Goal: Information Seeking & Learning: Learn about a topic

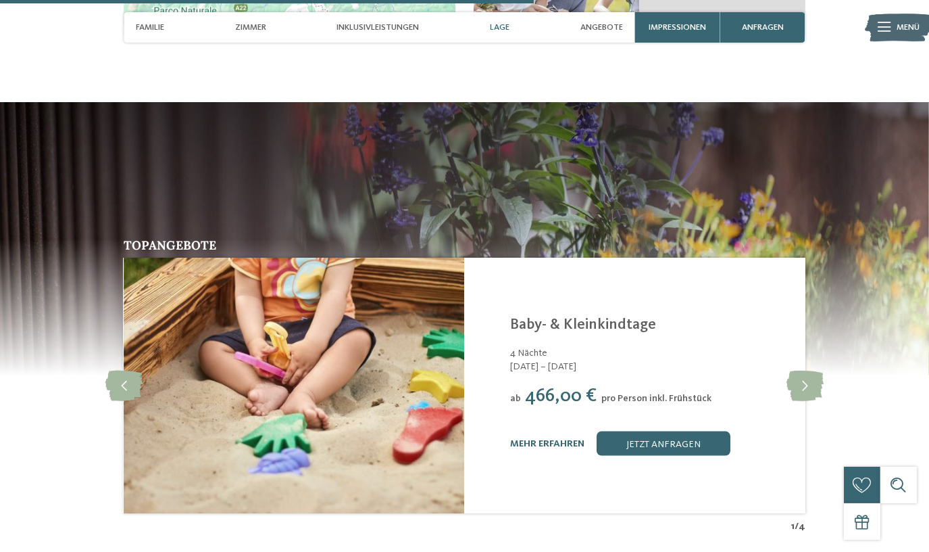
scroll to position [2273, 0]
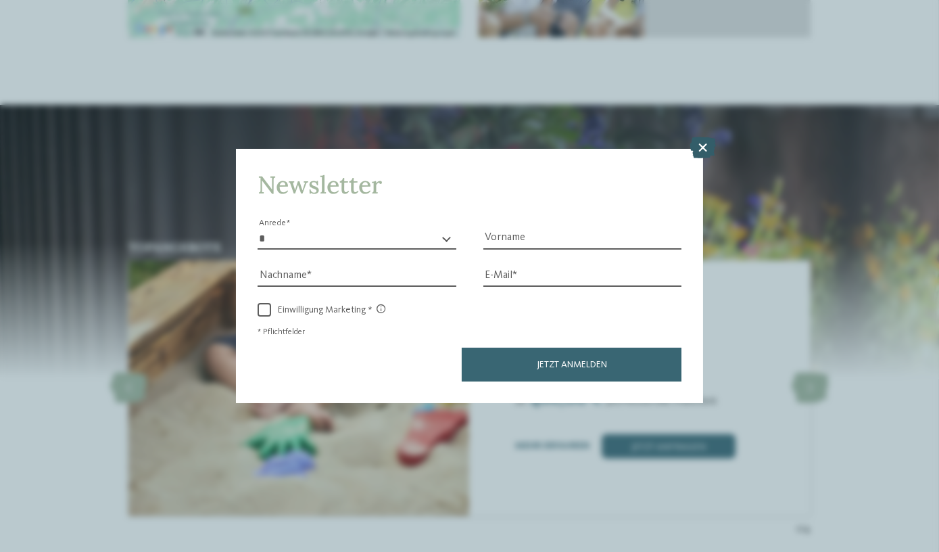
click at [697, 143] on icon at bounding box center [702, 148] width 26 height 22
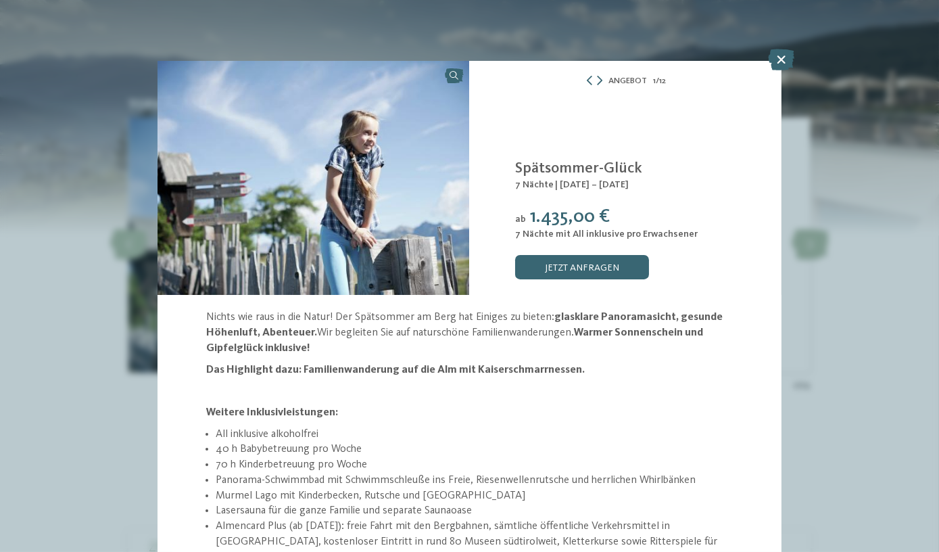
scroll to position [177, 0]
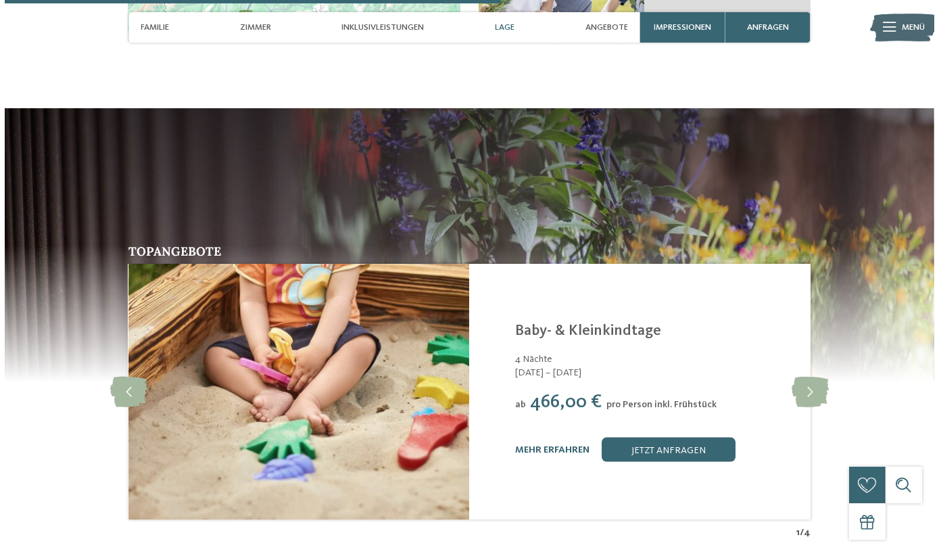
scroll to position [2396, 0]
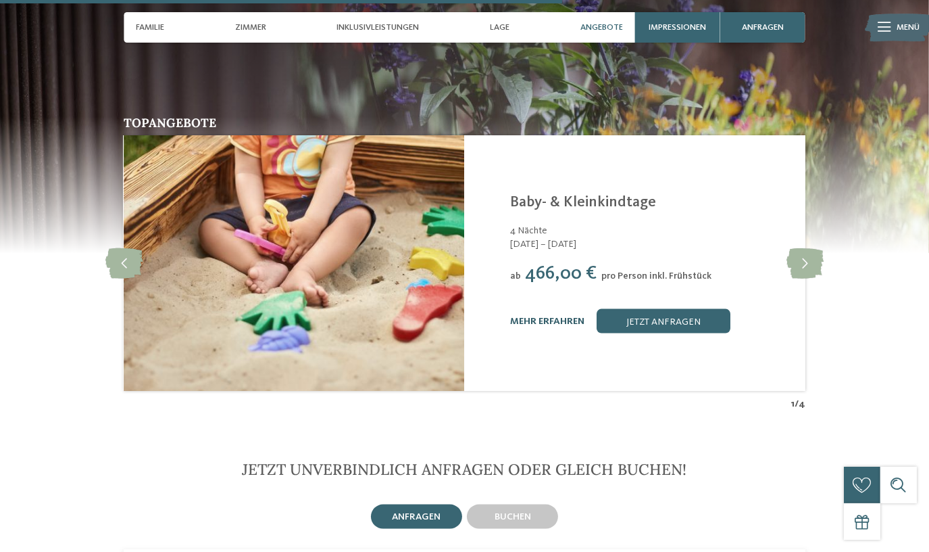
click at [533, 316] on link "mehr erfahren" at bounding box center [547, 320] width 74 height 9
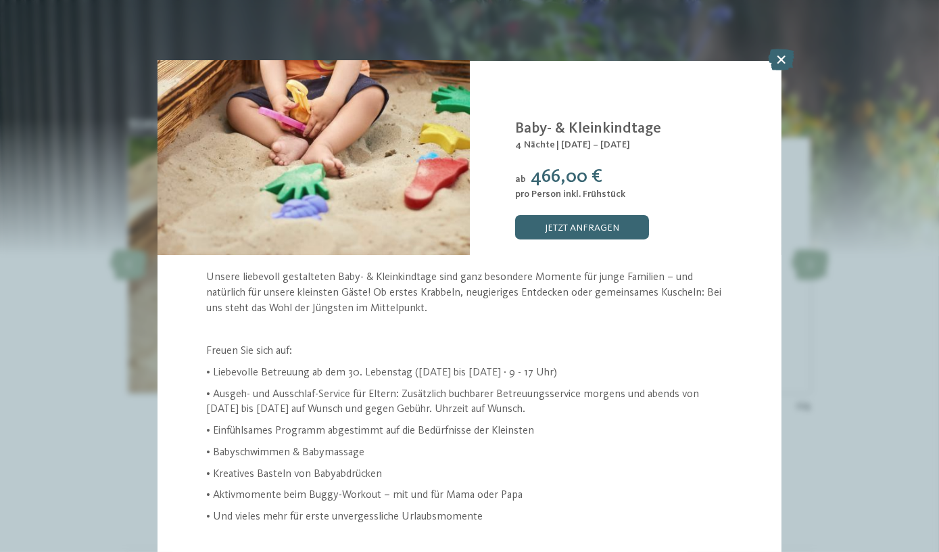
scroll to position [40, 0]
click at [781, 66] on icon at bounding box center [781, 60] width 26 height 22
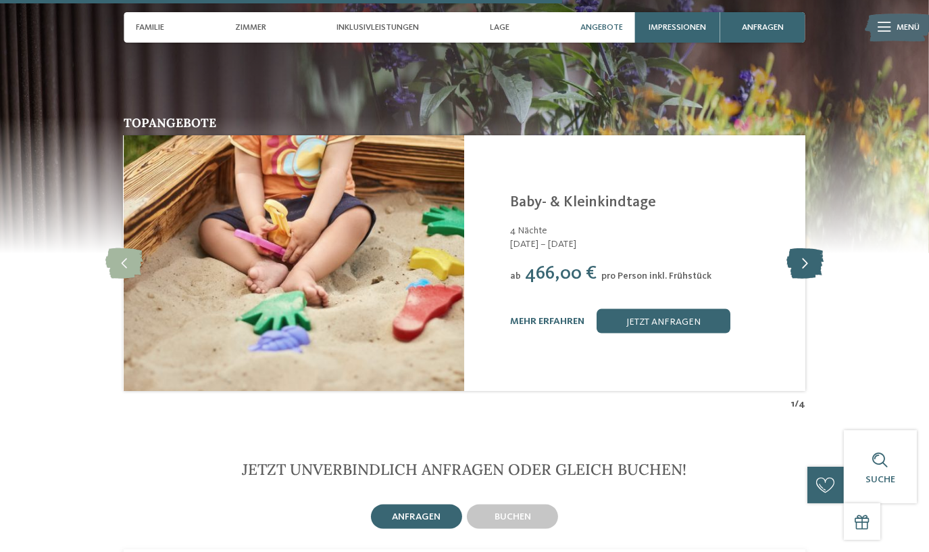
click at [810, 248] on icon at bounding box center [805, 263] width 37 height 30
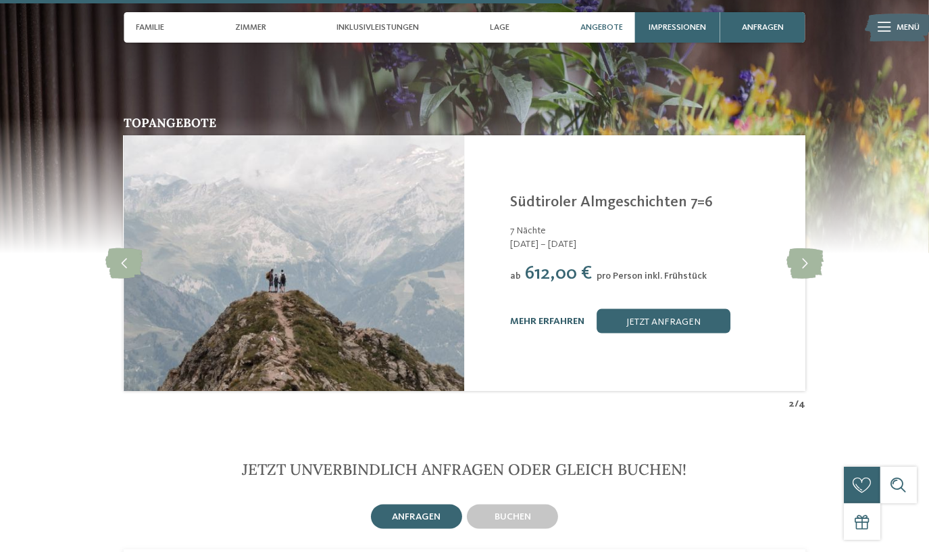
click at [553, 316] on link "mehr erfahren" at bounding box center [547, 320] width 74 height 9
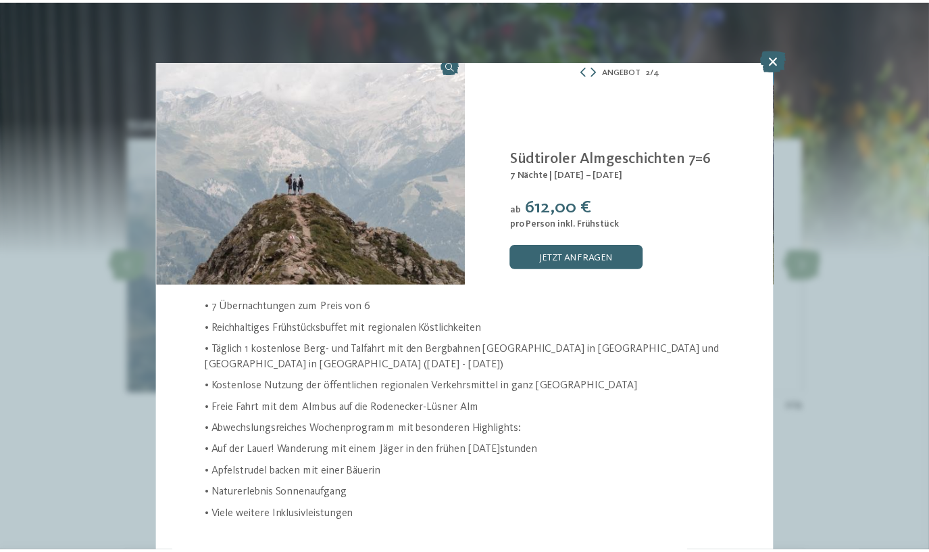
scroll to position [10, 0]
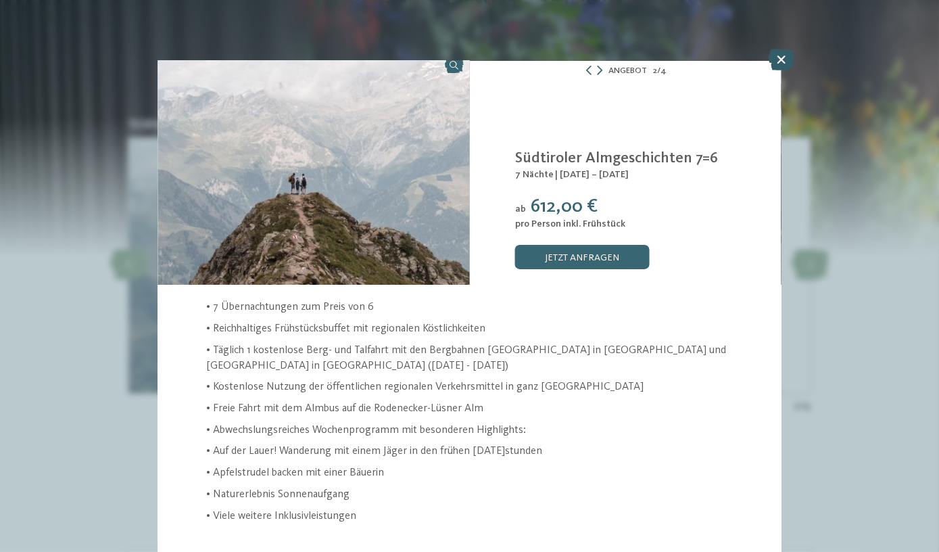
click at [781, 59] on icon at bounding box center [781, 60] width 26 height 22
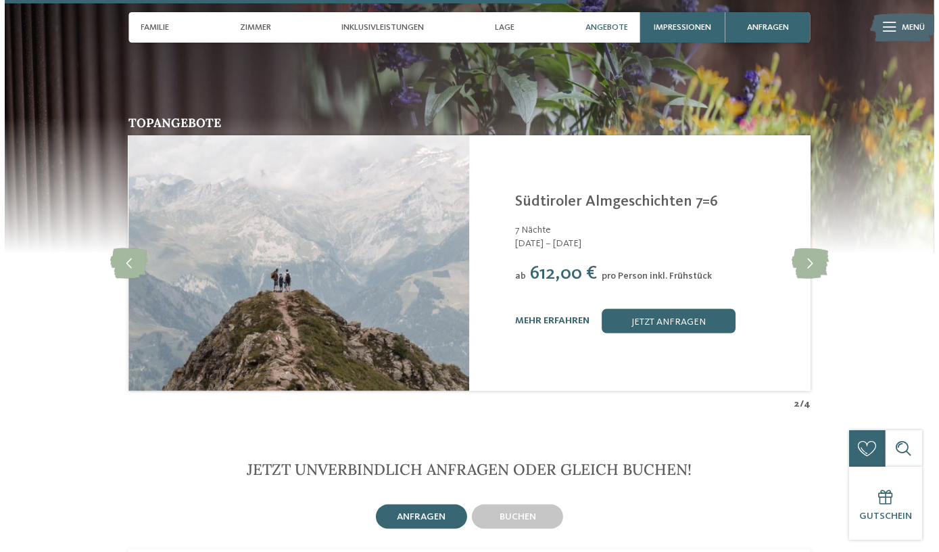
scroll to position [26, 0]
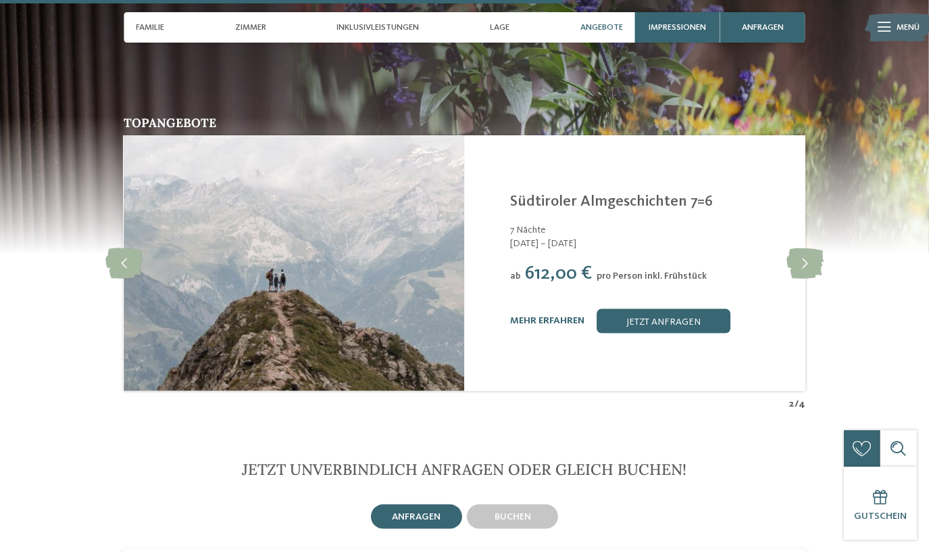
click at [802, 258] on div "Linara Mühlbach/Vals - Eisacktal Südtiroler Almgeschichten 7=6 7 Nächte 18.10. …" at bounding box center [634, 262] width 341 height 255
click at [803, 248] on icon at bounding box center [805, 263] width 37 height 30
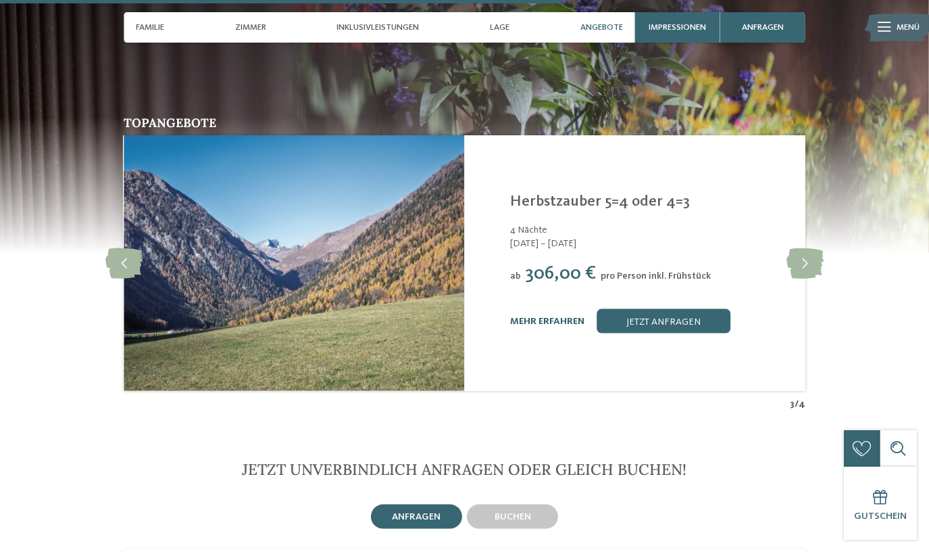
click at [527, 316] on link "mehr erfahren" at bounding box center [547, 320] width 74 height 9
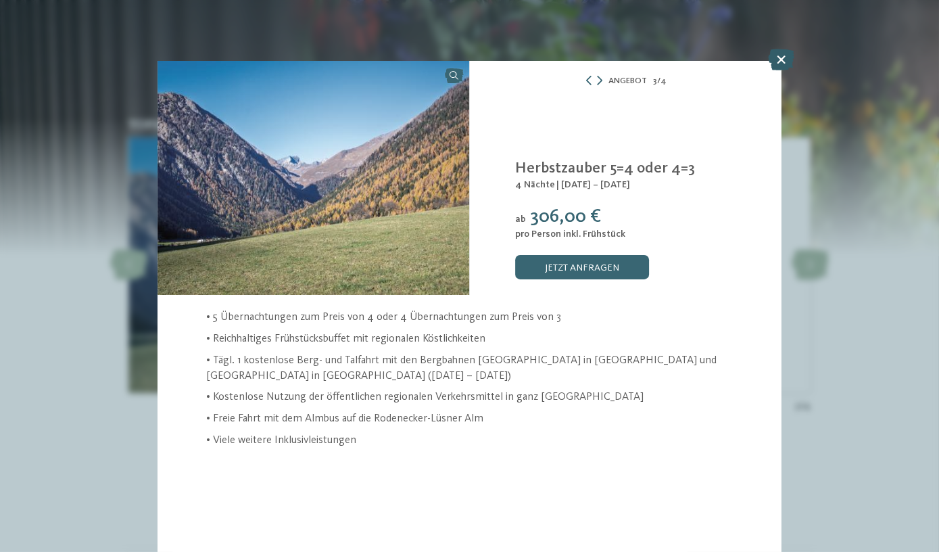
click at [777, 65] on icon at bounding box center [781, 60] width 26 height 22
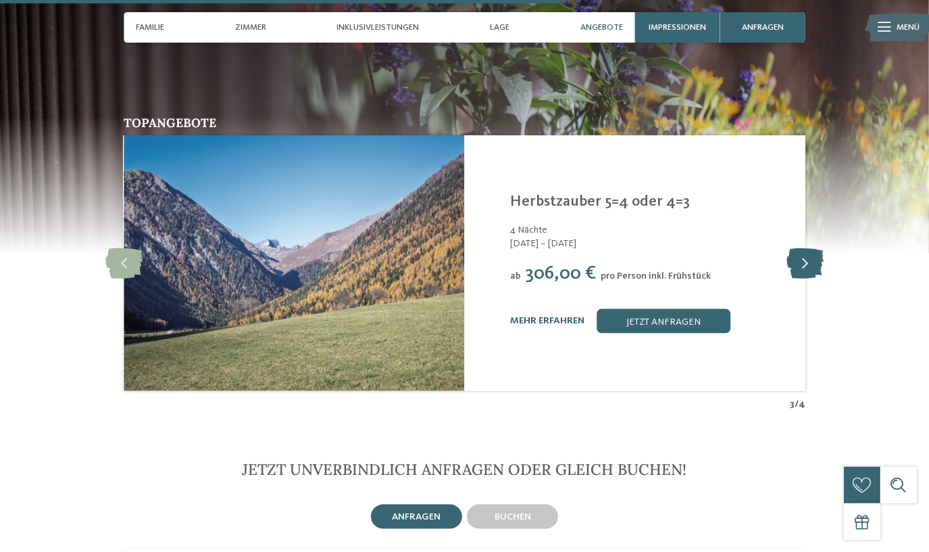
click at [808, 248] on icon at bounding box center [805, 263] width 37 height 30
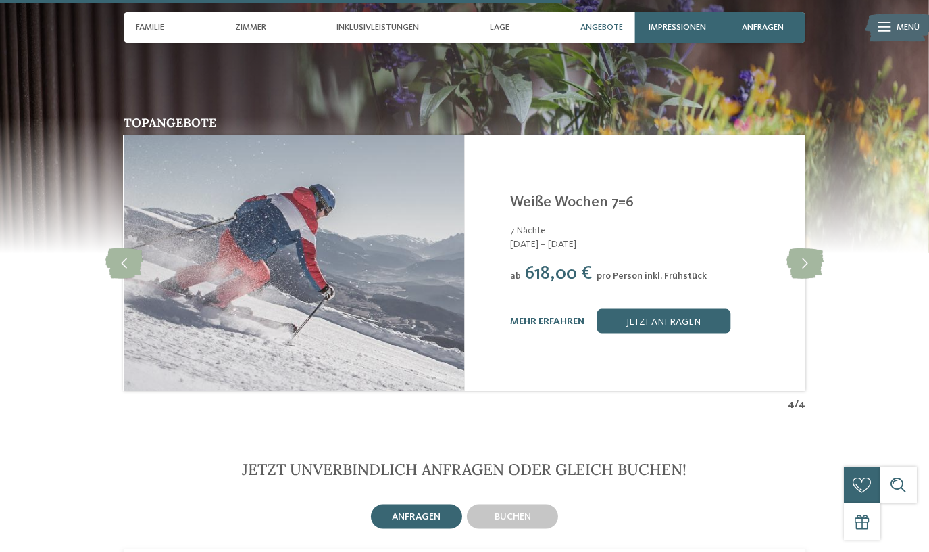
click at [531, 309] on div "mehr erfahren jetzt anfragen" at bounding box center [650, 321] width 280 height 24
click at [537, 309] on div "mehr erfahren jetzt anfragen" at bounding box center [650, 321] width 280 height 24
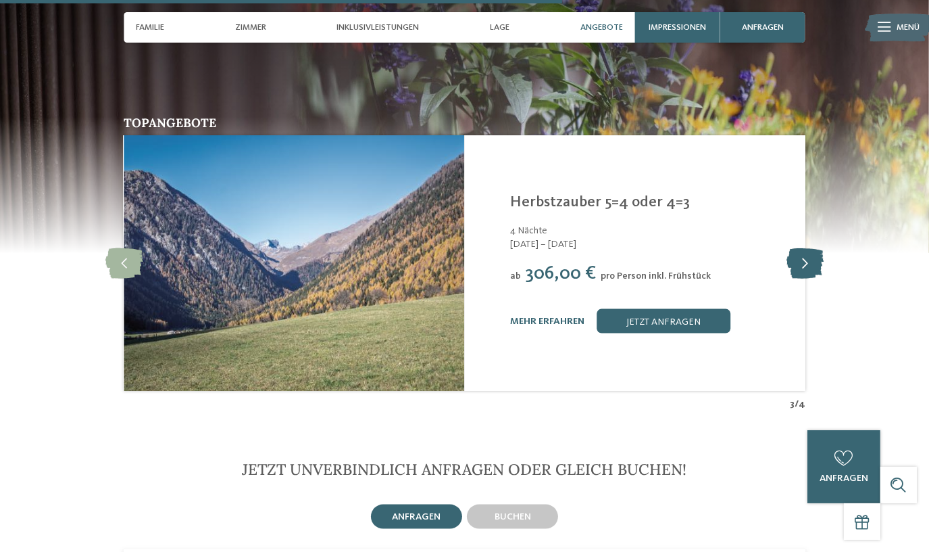
click at [794, 248] on icon at bounding box center [805, 263] width 37 height 30
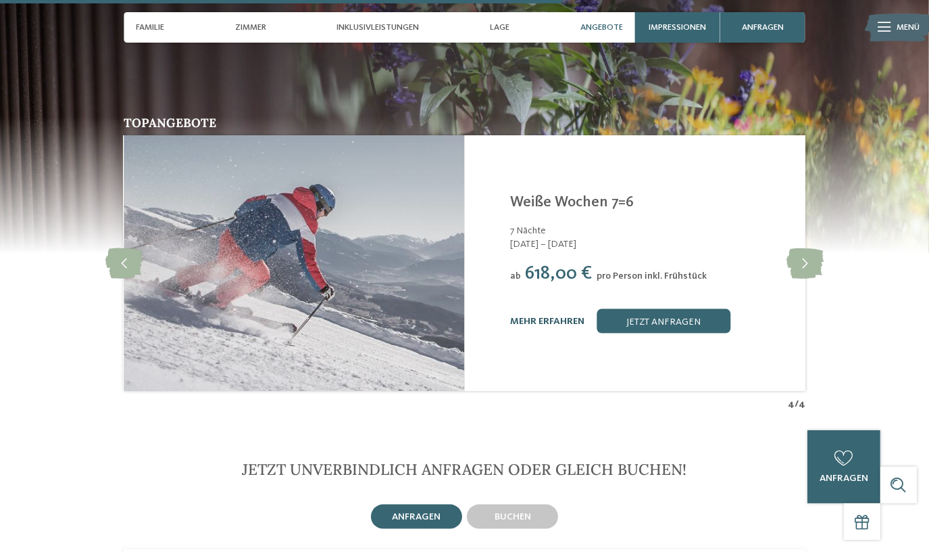
click at [549, 316] on link "mehr erfahren" at bounding box center [547, 320] width 74 height 9
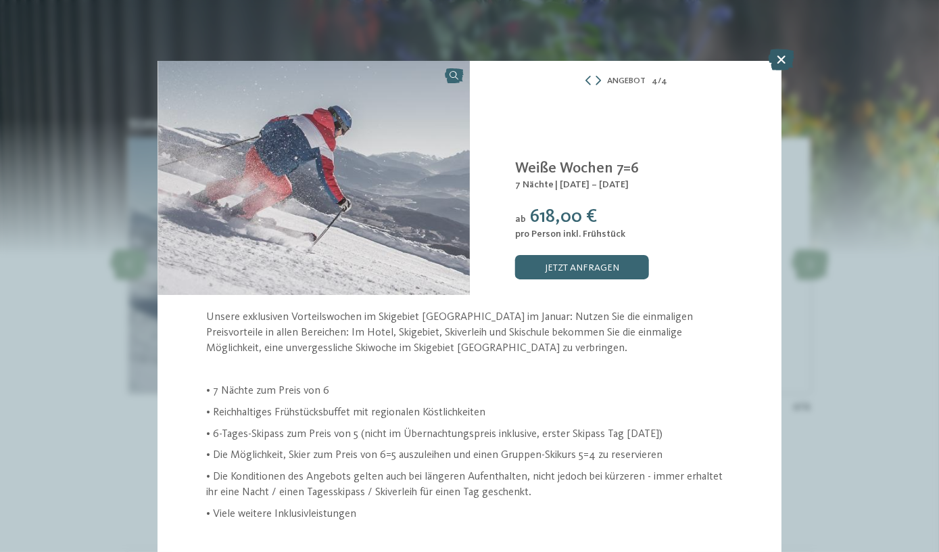
click at [784, 56] on icon at bounding box center [781, 60] width 26 height 22
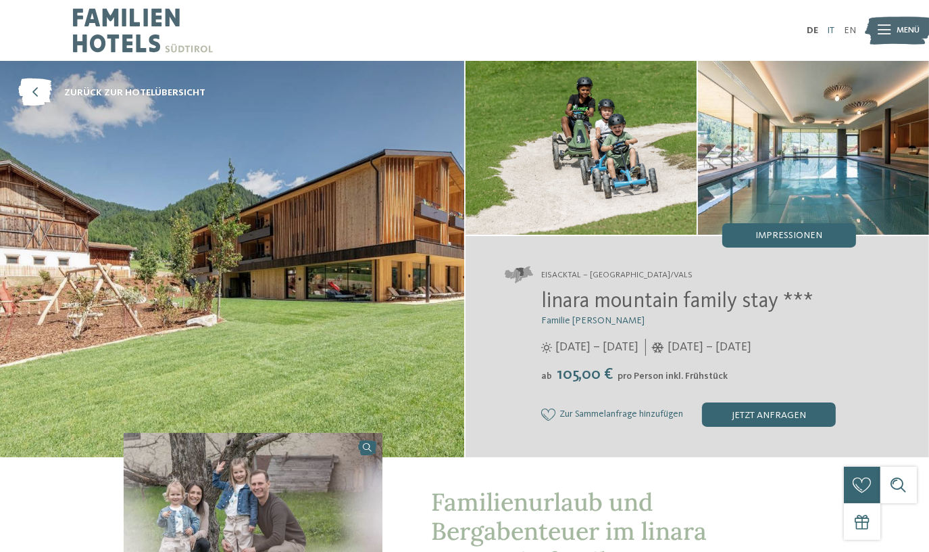
click at [831, 30] on link "IT" at bounding box center [830, 30] width 7 height 9
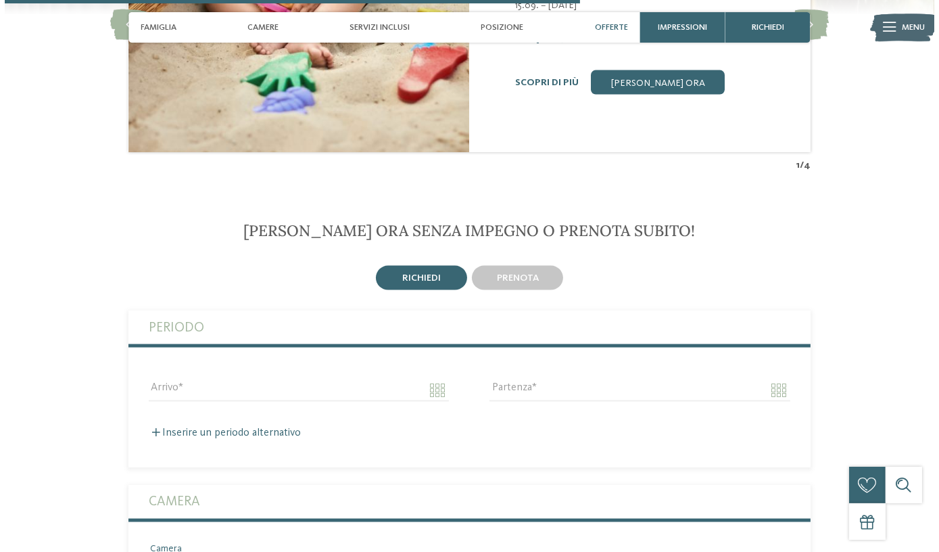
scroll to position [2273, 0]
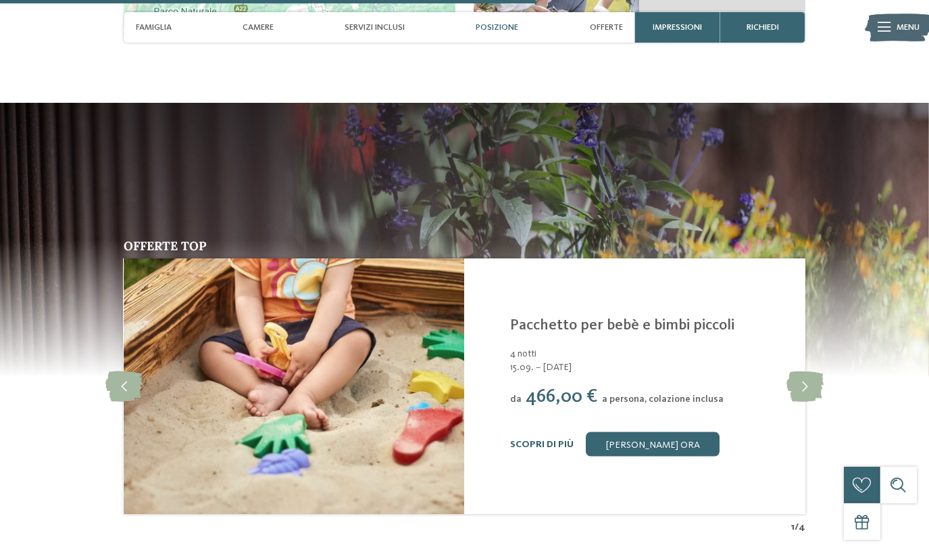
click at [536, 439] on link "Scopri di più" at bounding box center [542, 443] width 64 height 9
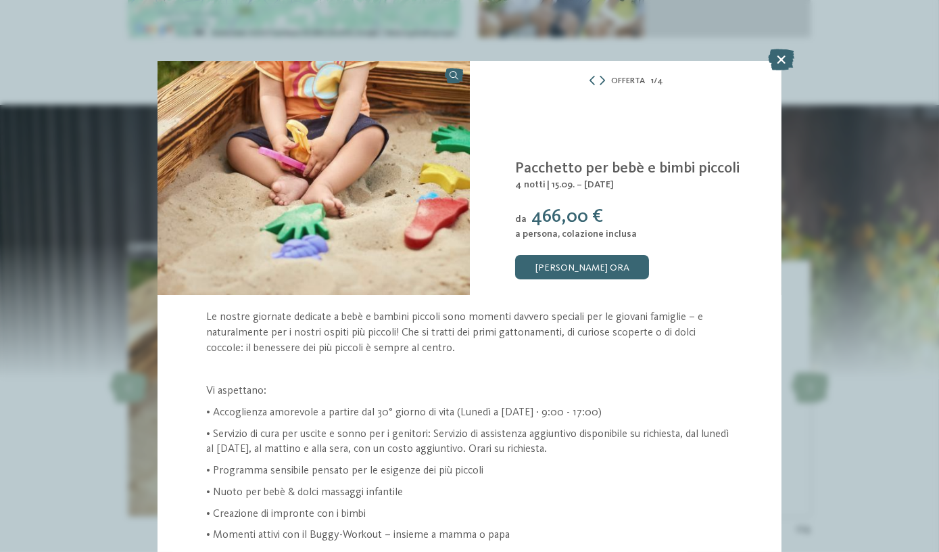
scroll to position [40, 0]
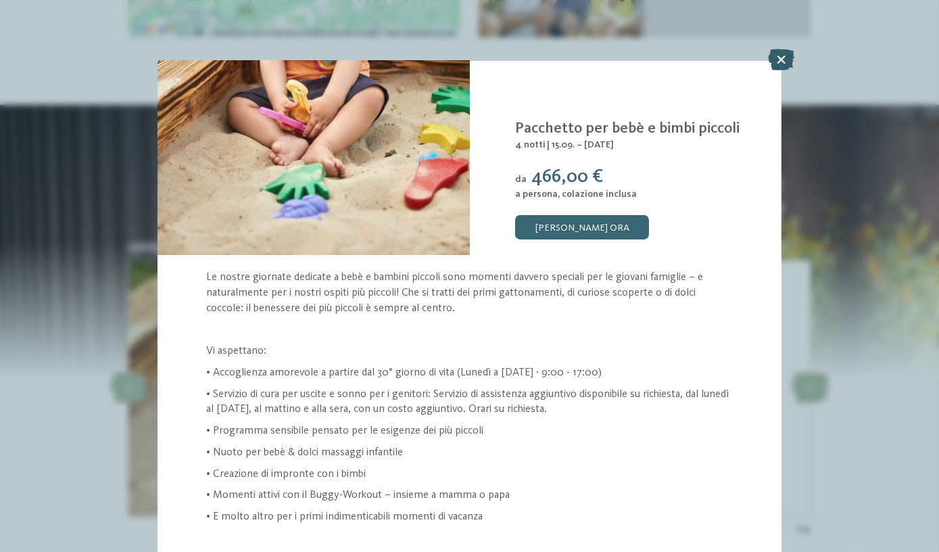
click at [781, 59] on icon at bounding box center [781, 60] width 26 height 22
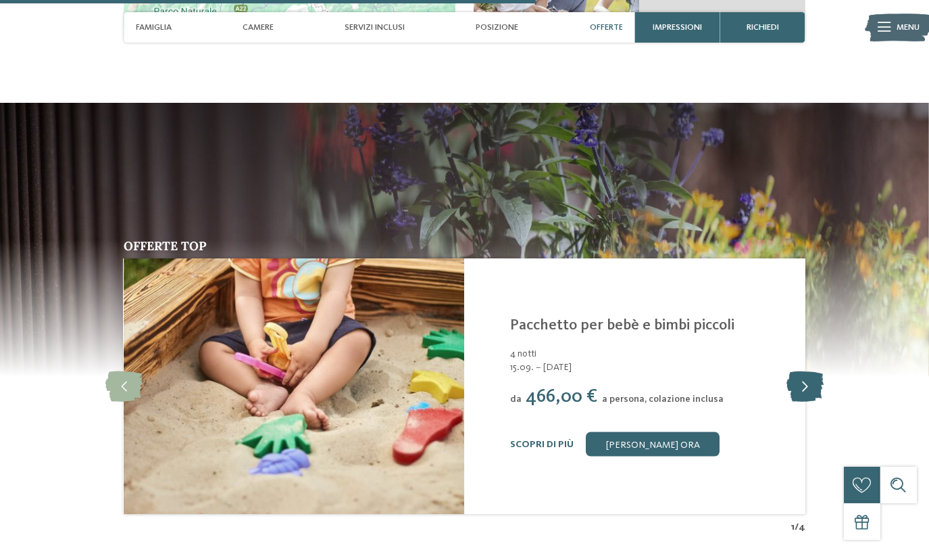
click at [813, 371] on icon at bounding box center [805, 386] width 37 height 30
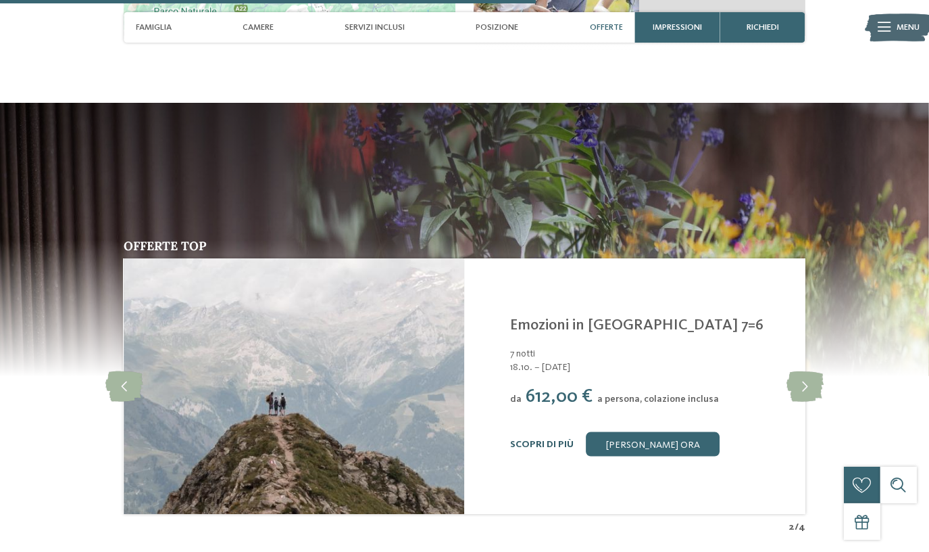
click at [554, 439] on link "Scopri di più" at bounding box center [542, 443] width 64 height 9
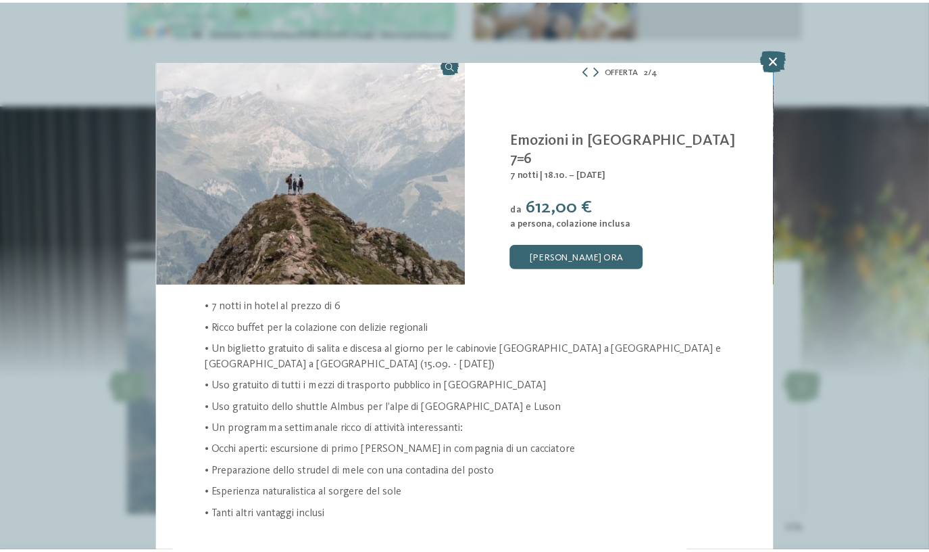
scroll to position [10, 0]
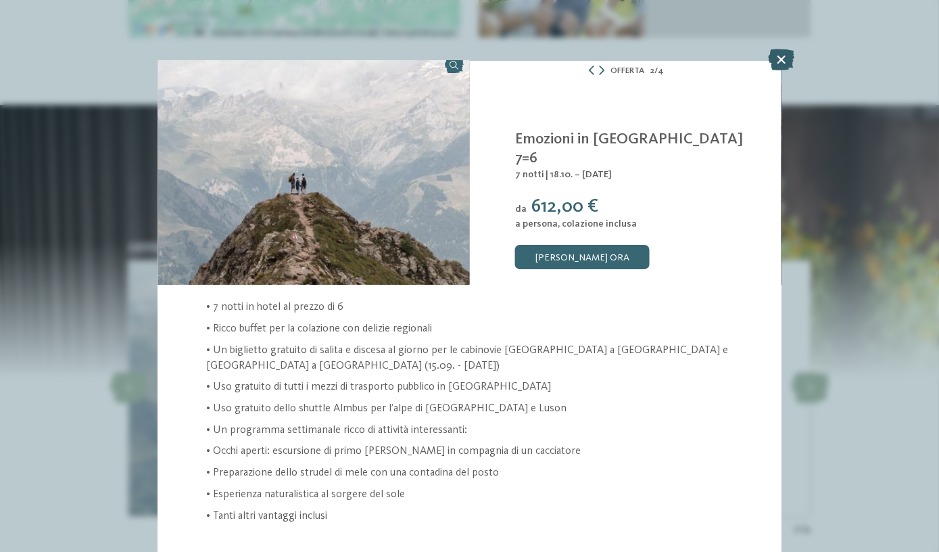
click at [790, 64] on icon at bounding box center [781, 60] width 26 height 22
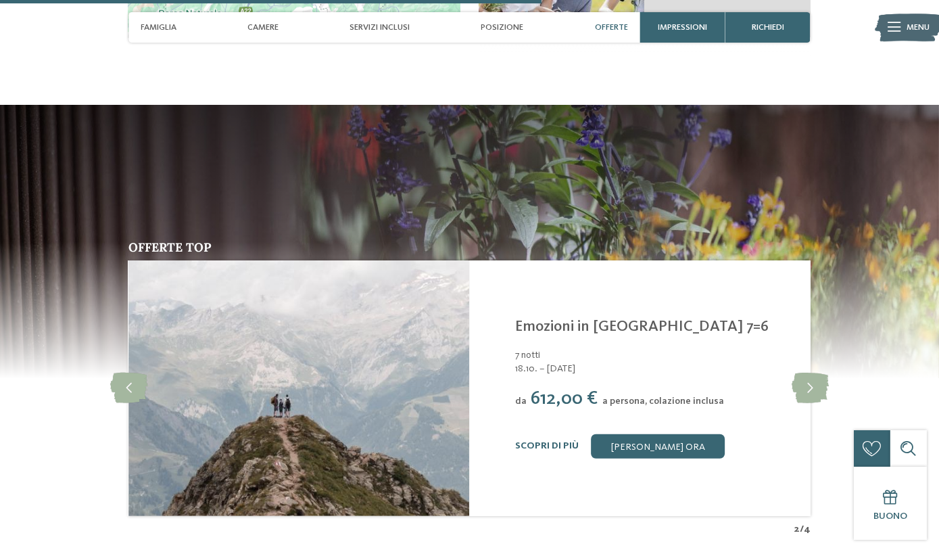
scroll to position [26, 0]
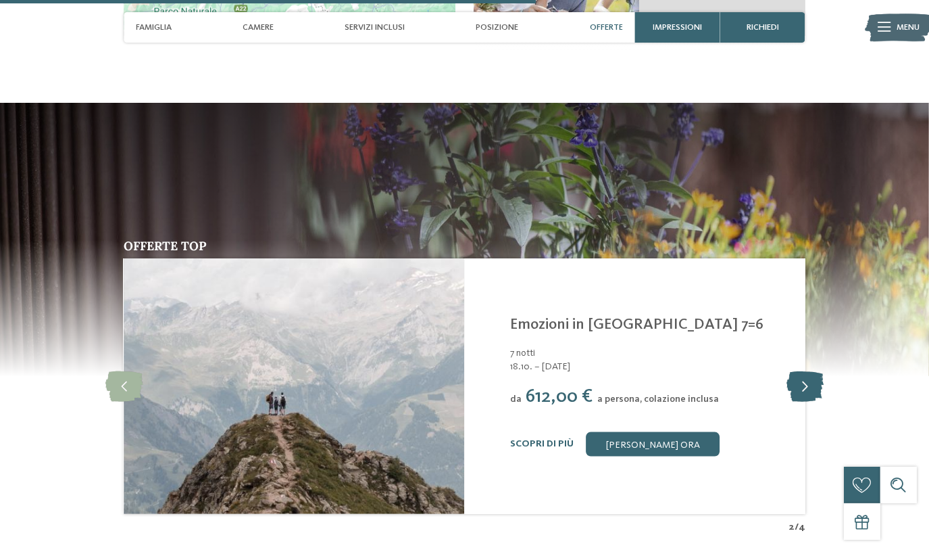
click at [806, 371] on icon at bounding box center [805, 386] width 37 height 30
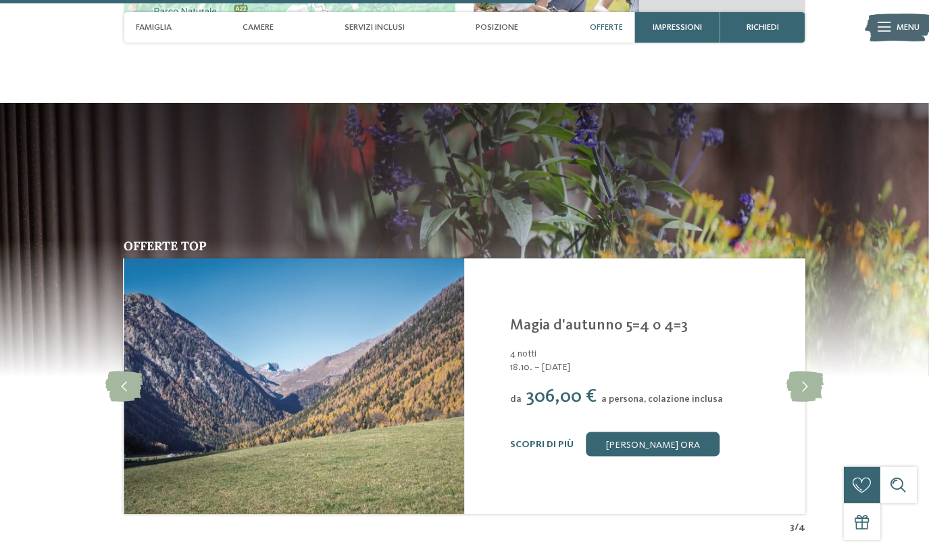
click at [541, 432] on div "Scopri di più Richiedi ora" at bounding box center [650, 444] width 280 height 24
click at [543, 439] on link "Scopri di più" at bounding box center [542, 443] width 64 height 9
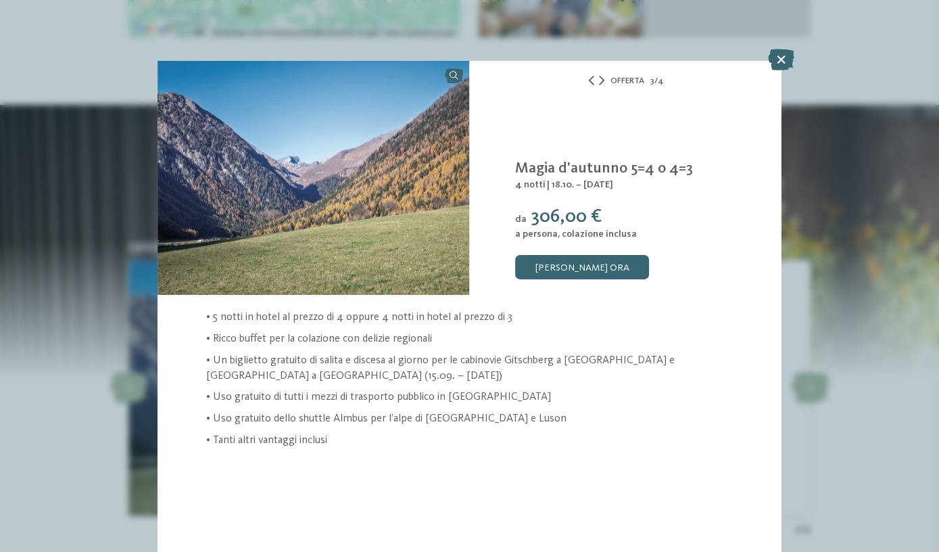
drag, startPoint x: 777, startPoint y: 59, endPoint x: 777, endPoint y: 76, distance: 16.2
click at [779, 59] on icon at bounding box center [781, 60] width 26 height 22
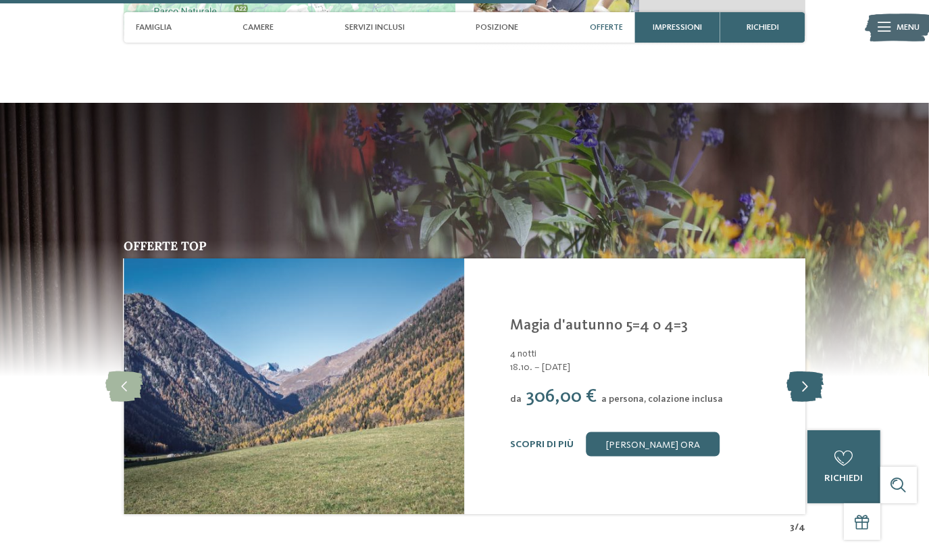
click at [792, 371] on icon at bounding box center [805, 386] width 37 height 30
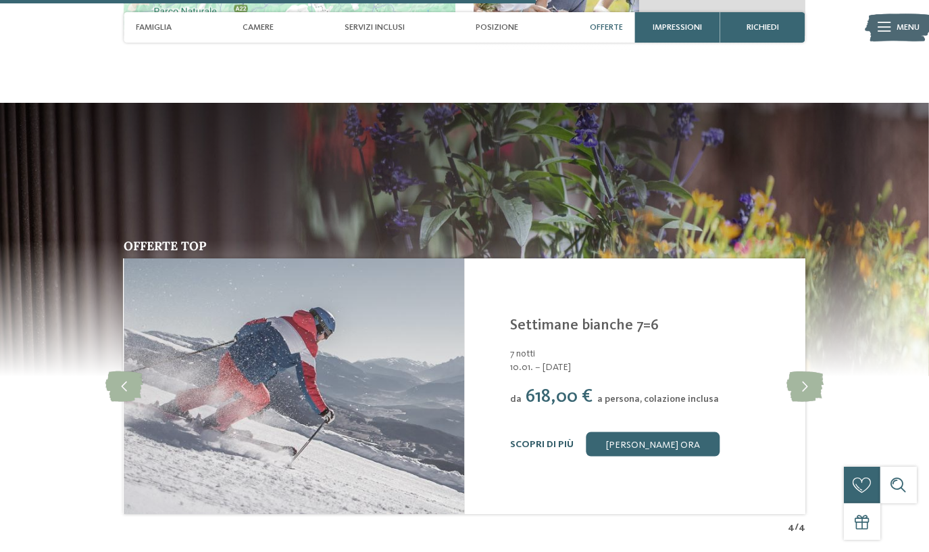
click at [570, 439] on link "Scopri di più" at bounding box center [542, 443] width 64 height 9
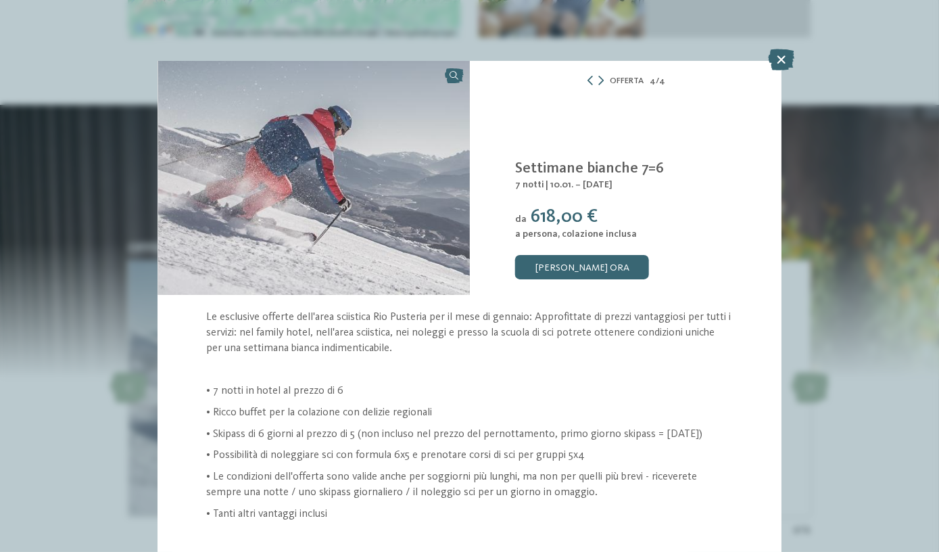
click at [775, 57] on icon at bounding box center [781, 60] width 26 height 22
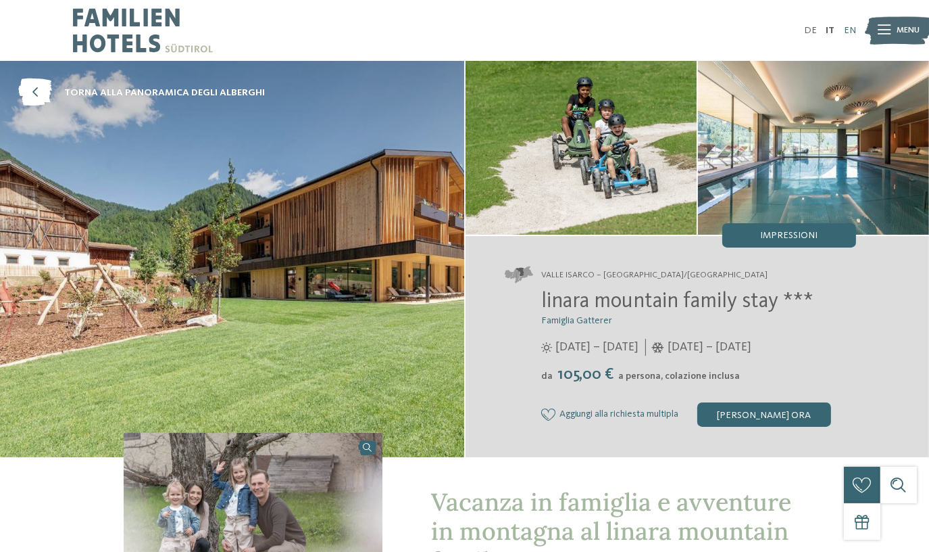
click at [850, 30] on link "EN" at bounding box center [850, 30] width 12 height 9
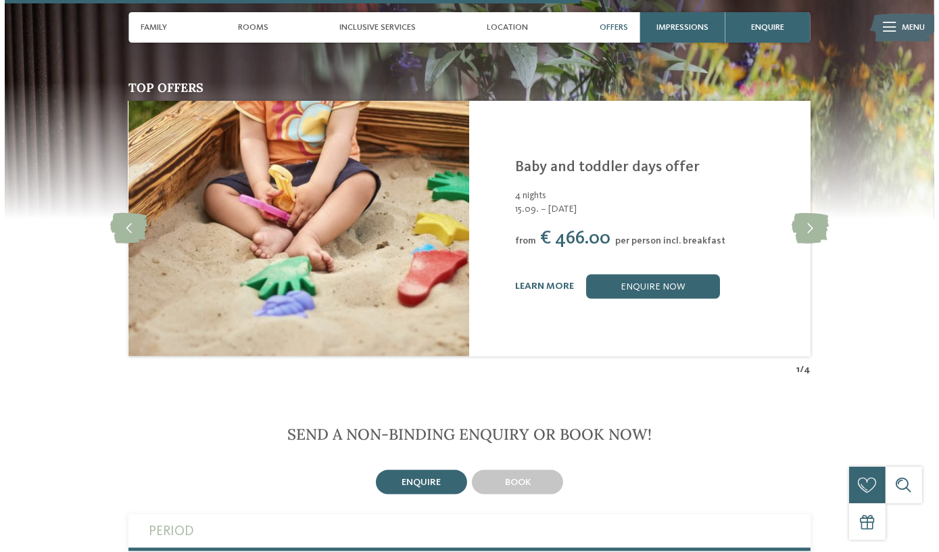
scroll to position [2396, 0]
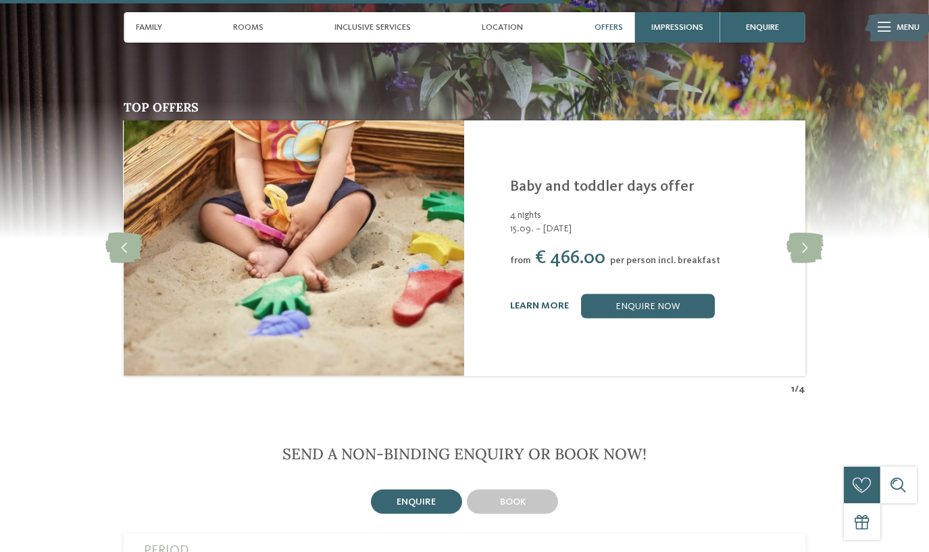
click at [535, 301] on link "learn more" at bounding box center [539, 305] width 59 height 9
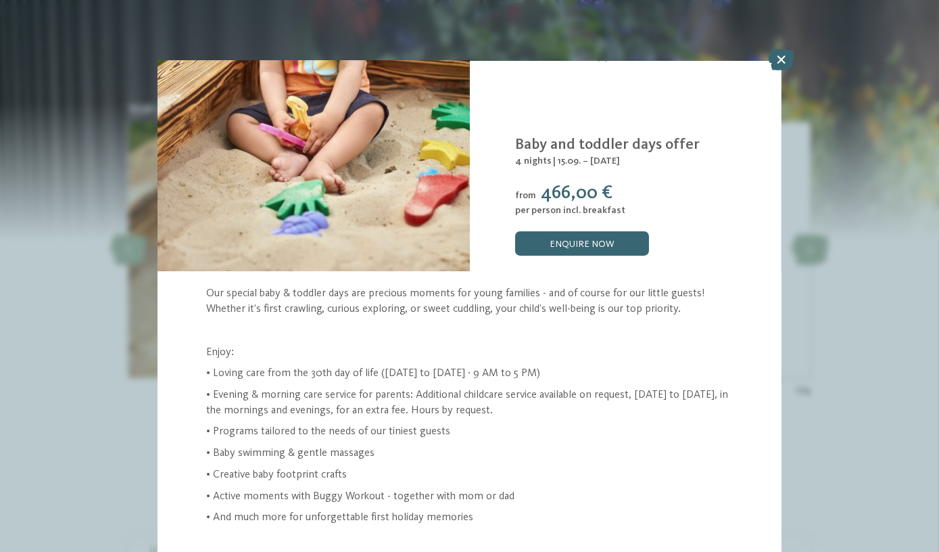
scroll to position [24, 0]
click at [781, 57] on icon at bounding box center [781, 60] width 26 height 22
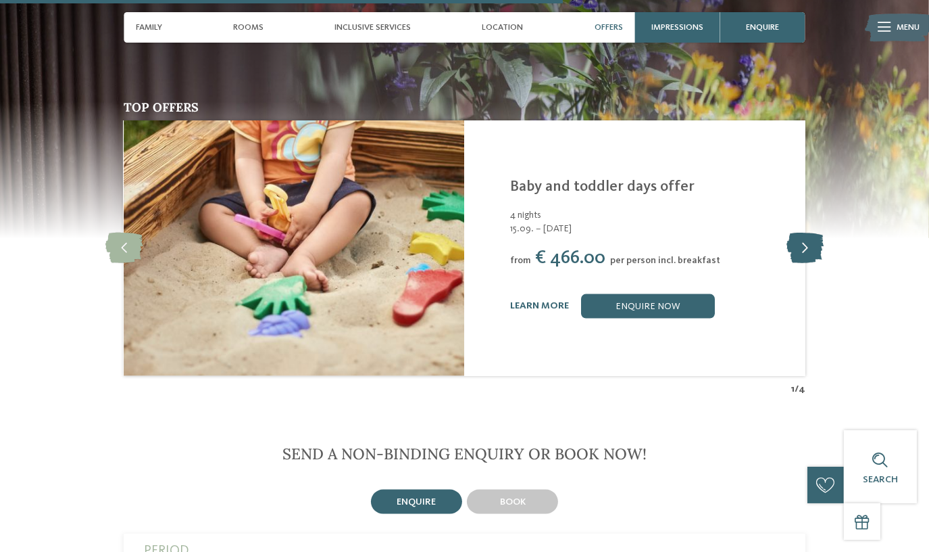
click at [804, 237] on icon at bounding box center [805, 247] width 37 height 30
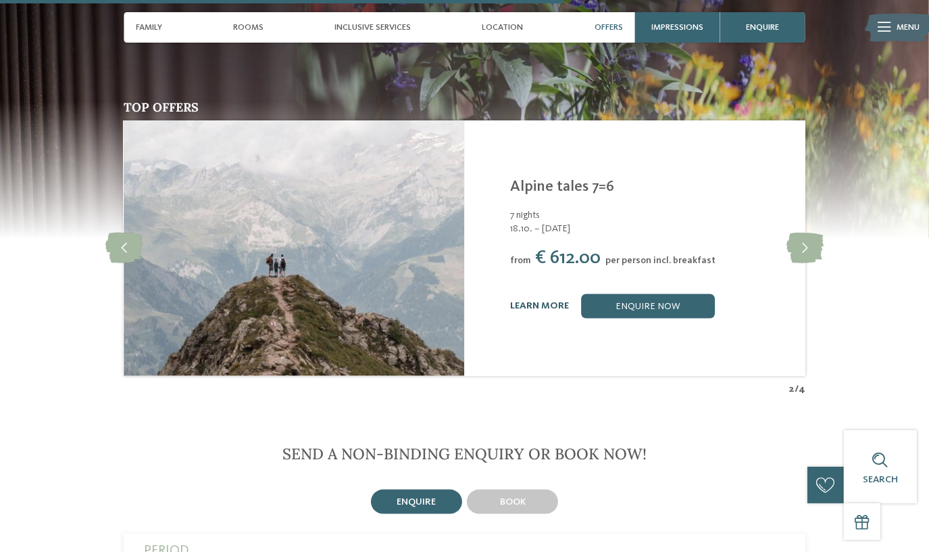
click at [522, 301] on link "learn more" at bounding box center [539, 305] width 59 height 9
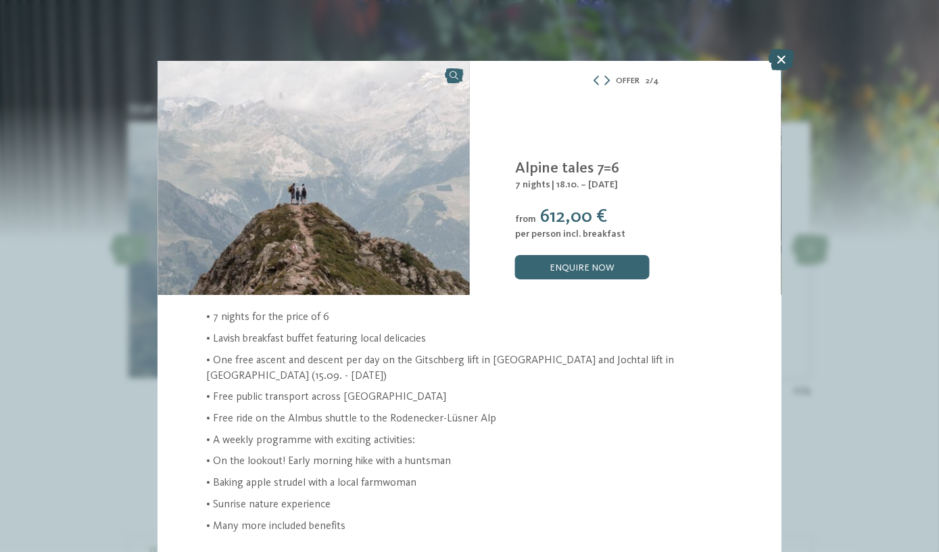
click at [779, 59] on icon at bounding box center [781, 60] width 26 height 22
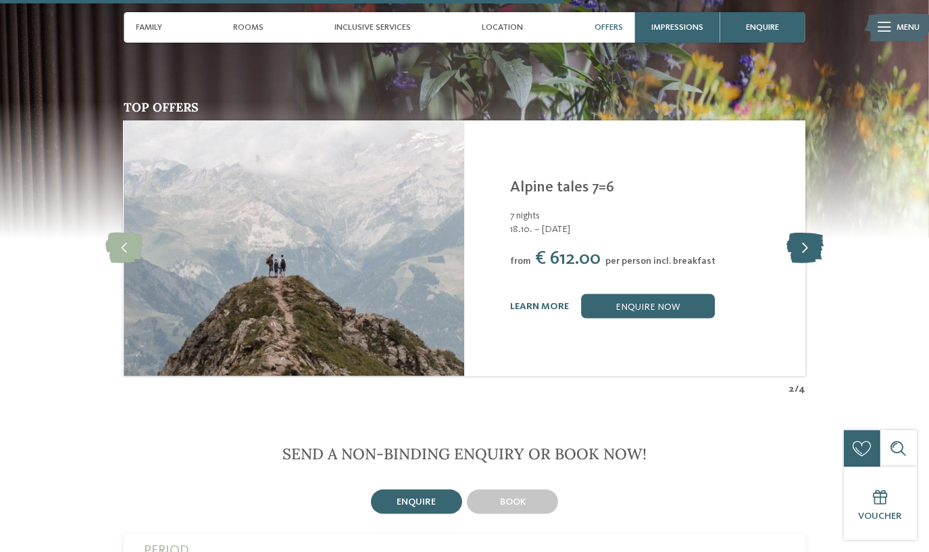
click at [814, 241] on icon at bounding box center [805, 247] width 37 height 30
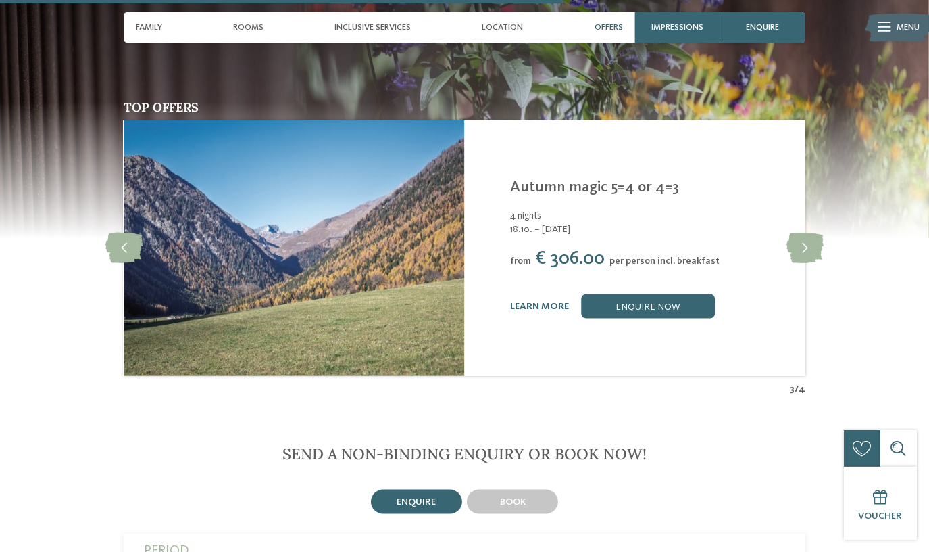
click at [549, 300] on div "learn more" at bounding box center [539, 305] width 59 height 11
click at [549, 301] on link "learn more" at bounding box center [539, 305] width 59 height 9
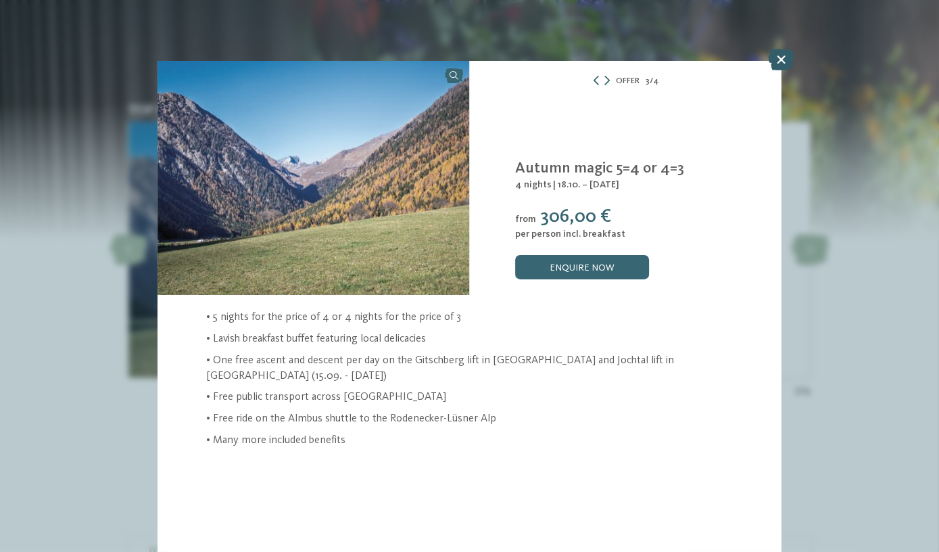
click at [777, 67] on icon at bounding box center [781, 60] width 26 height 22
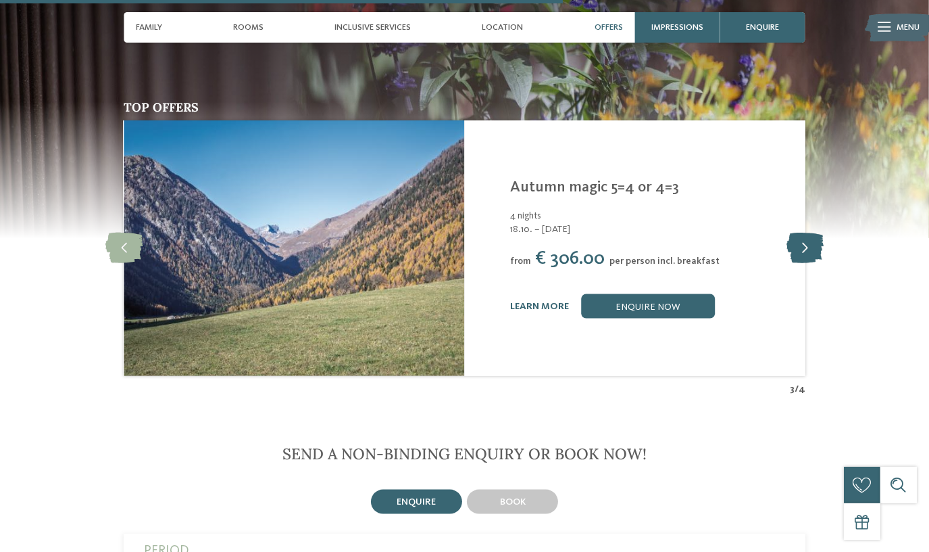
click at [796, 239] on icon at bounding box center [805, 247] width 37 height 30
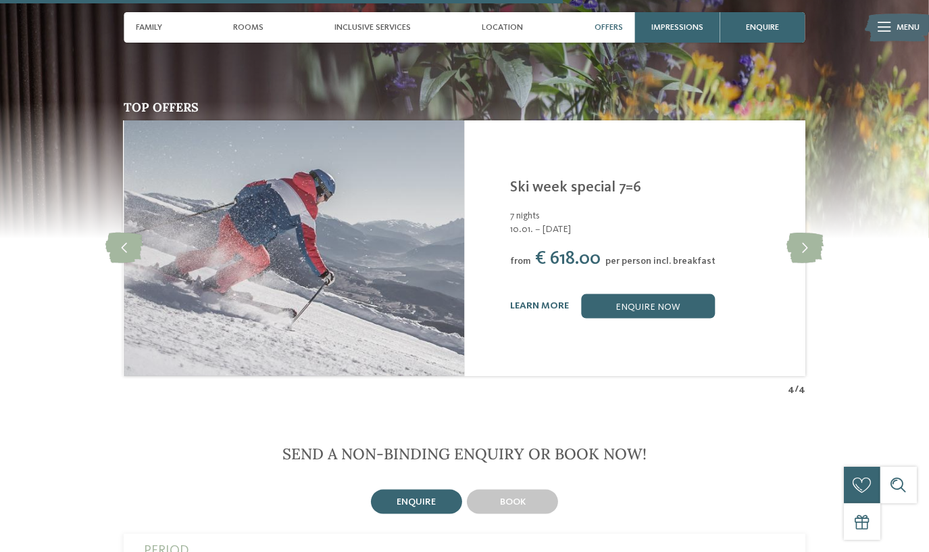
click at [554, 301] on link "learn more" at bounding box center [539, 305] width 59 height 9
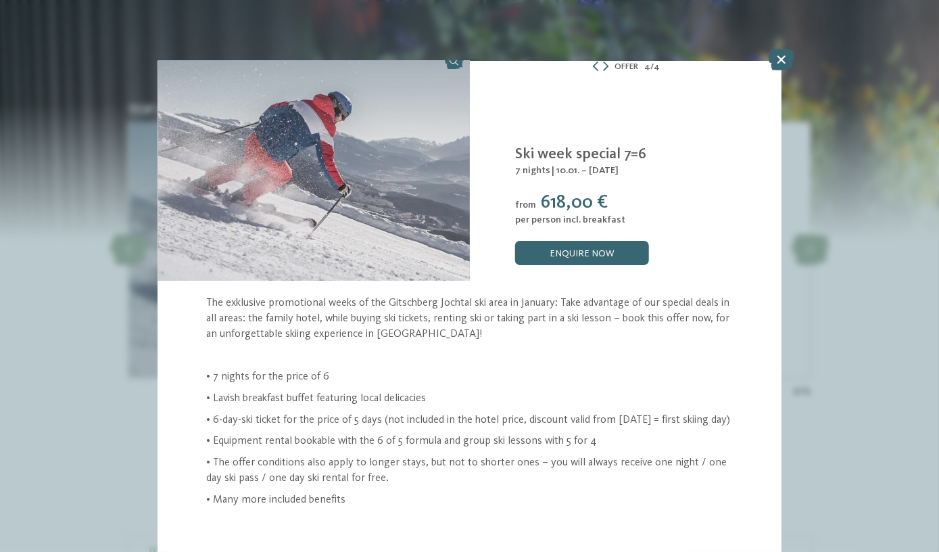
scroll to position [15, 0]
click at [779, 57] on icon at bounding box center [781, 60] width 26 height 22
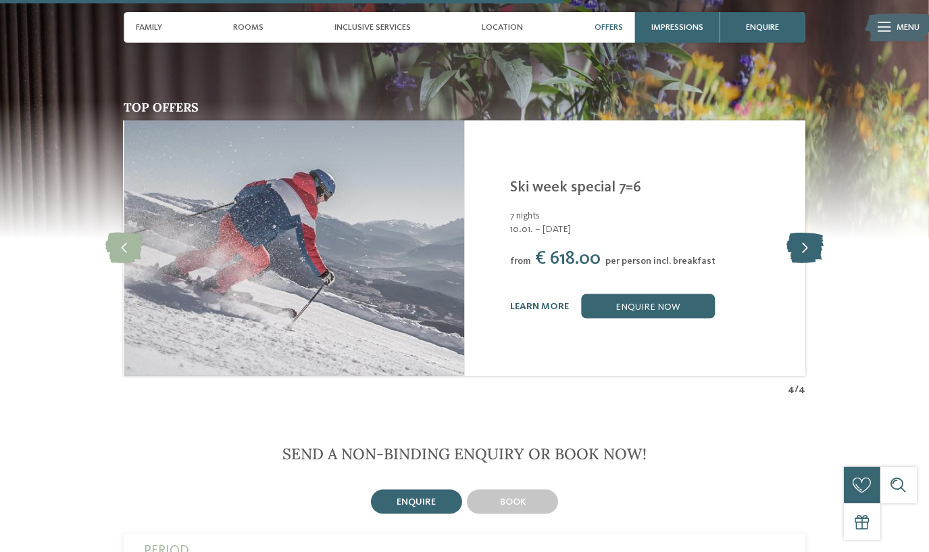
click at [806, 232] on icon at bounding box center [805, 247] width 37 height 30
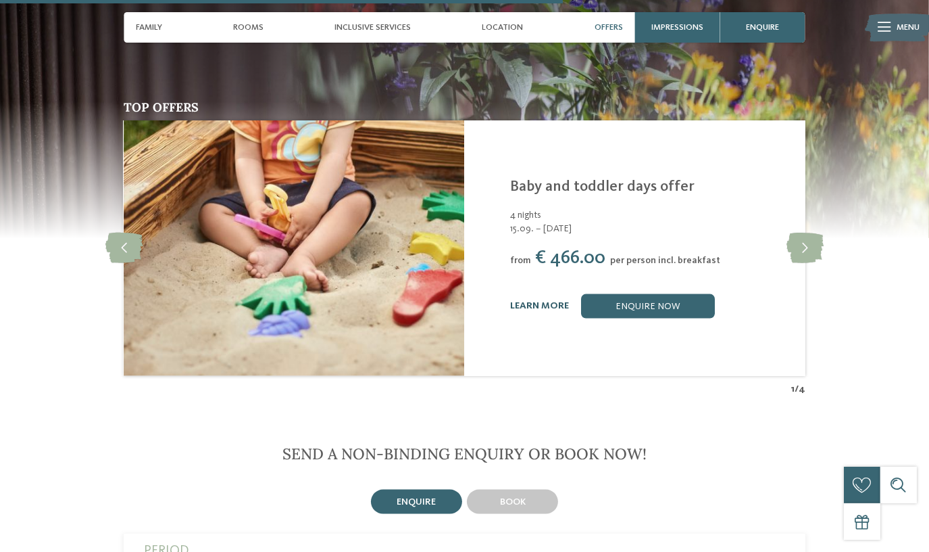
click at [543, 301] on link "learn more" at bounding box center [539, 305] width 59 height 9
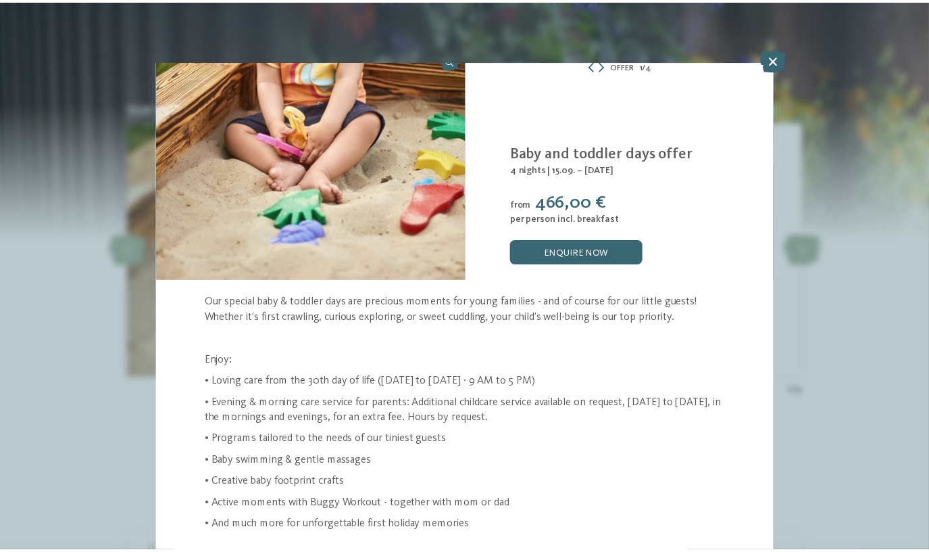
scroll to position [24, 0]
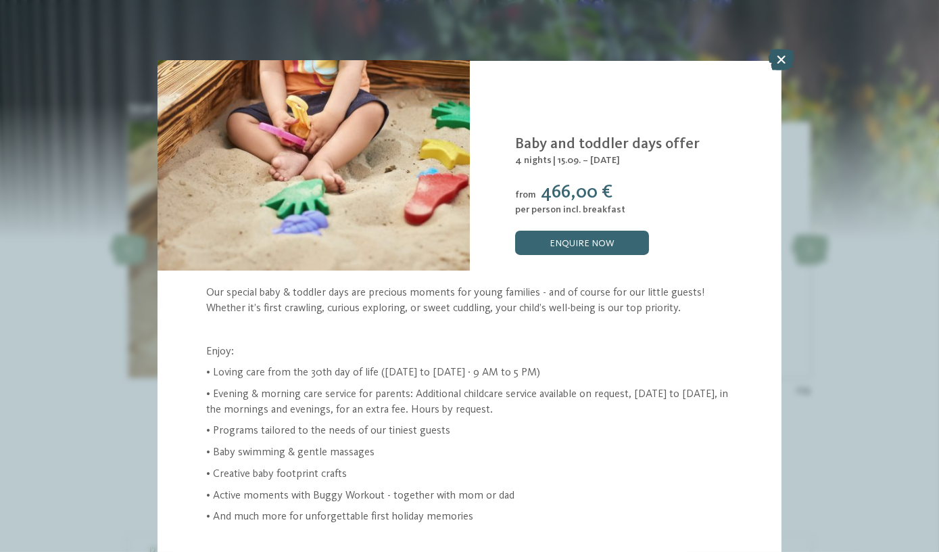
click at [783, 62] on icon at bounding box center [781, 60] width 26 height 22
